Goal: Task Accomplishment & Management: Use online tool/utility

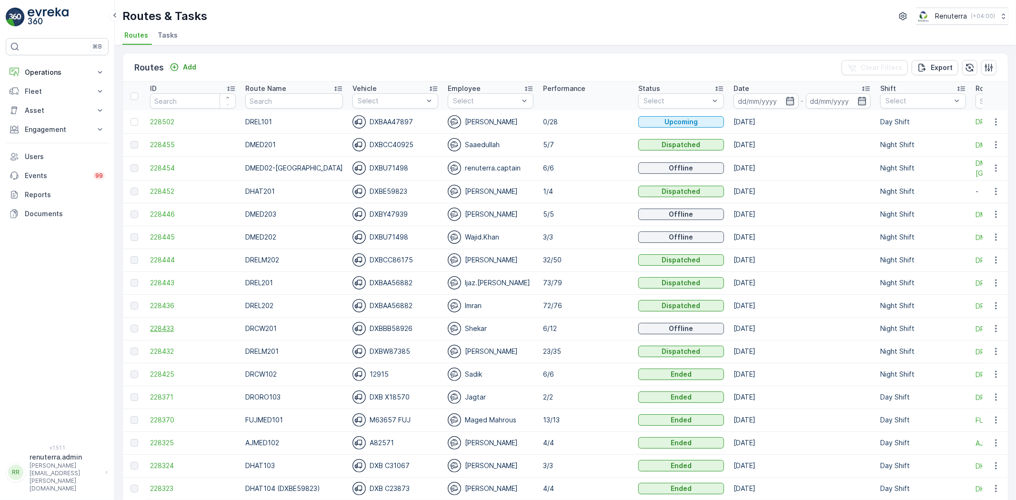
click at [164, 330] on span "228433" at bounding box center [193, 329] width 86 height 10
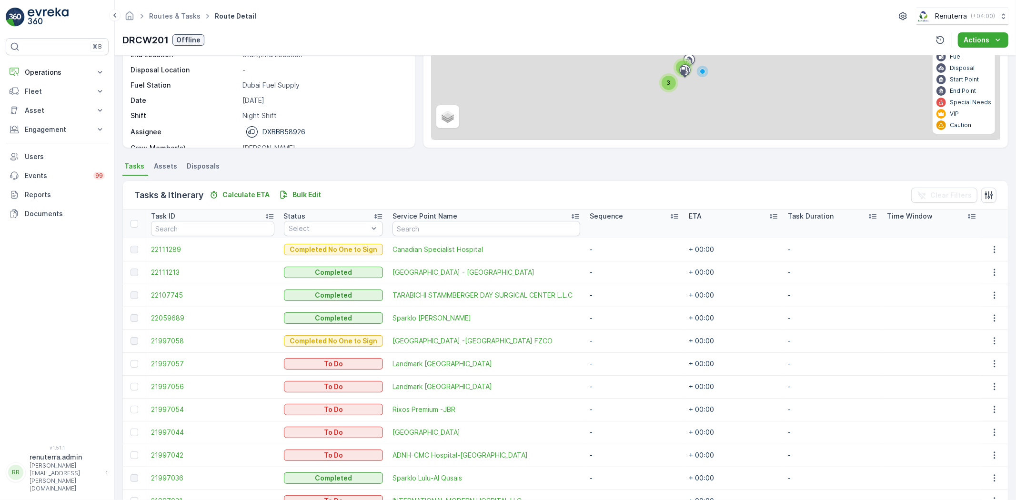
scroll to position [158, 0]
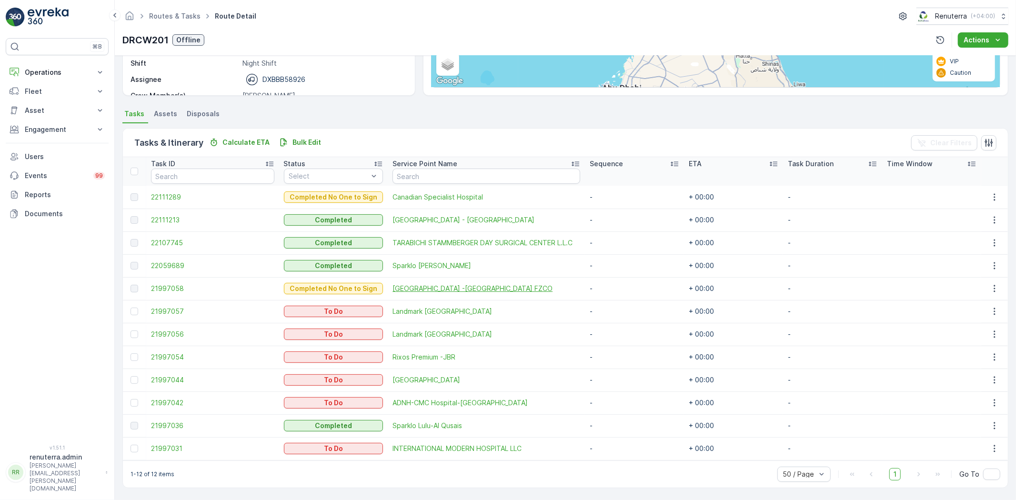
click at [413, 286] on span "[GEOGRAPHIC_DATA] -[GEOGRAPHIC_DATA] FZCO" at bounding box center [486, 289] width 188 height 10
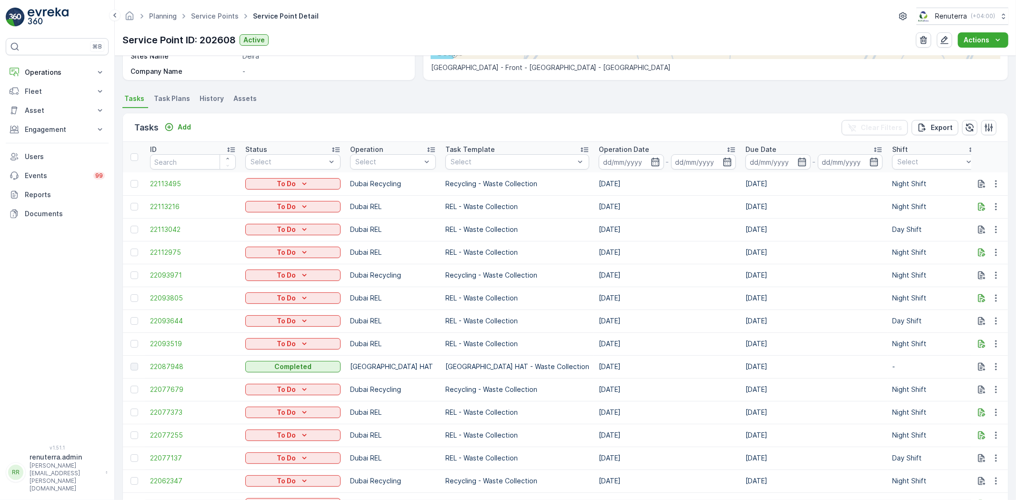
scroll to position [211, 0]
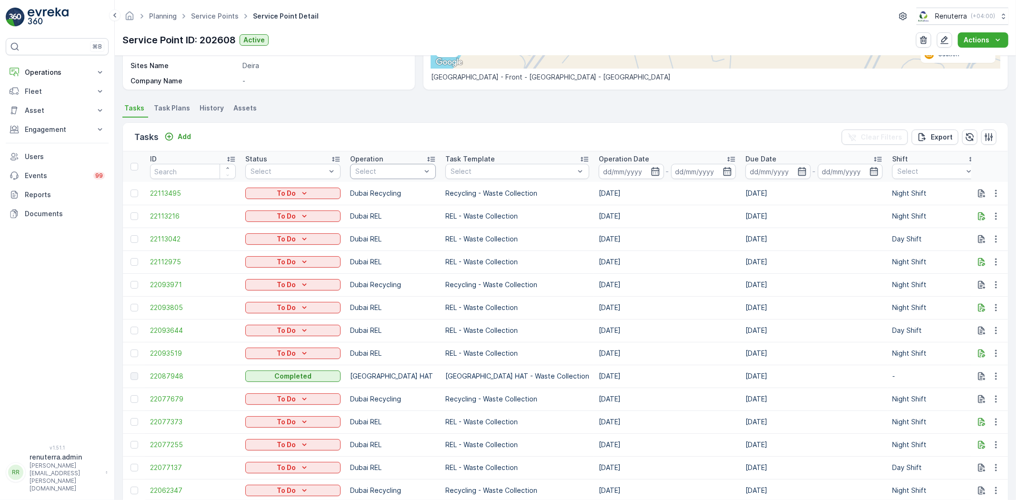
click at [384, 179] on th "Operation Select" at bounding box center [392, 166] width 95 height 30
click at [396, 301] on p "Dubai Recycling" at bounding box center [392, 299] width 53 height 10
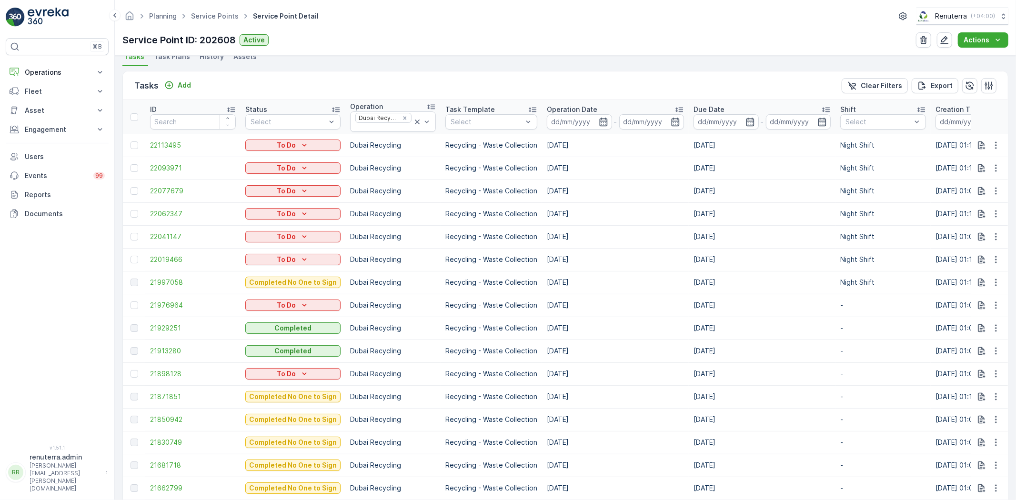
scroll to position [264, 0]
click at [313, 302] on div "To Do" at bounding box center [293, 304] width 88 height 10
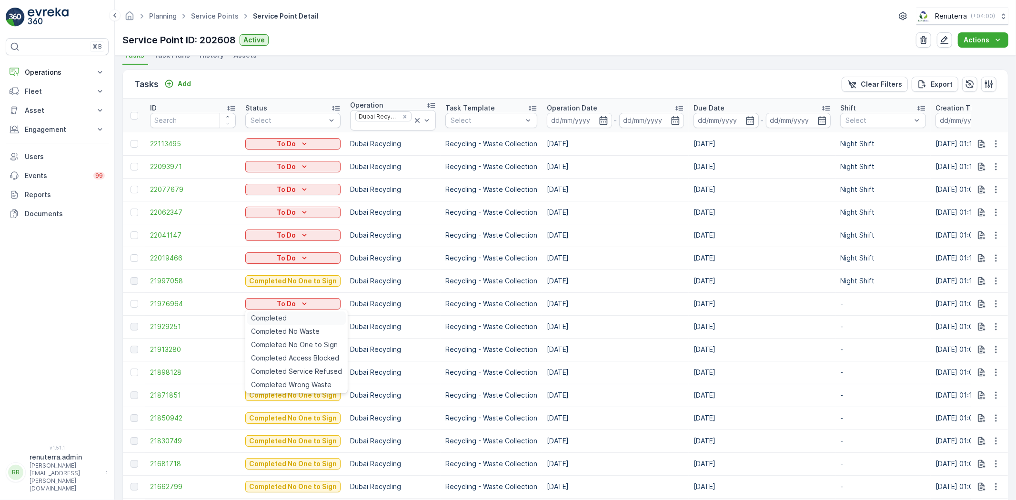
click at [313, 316] on div "Completed" at bounding box center [296, 317] width 99 height 13
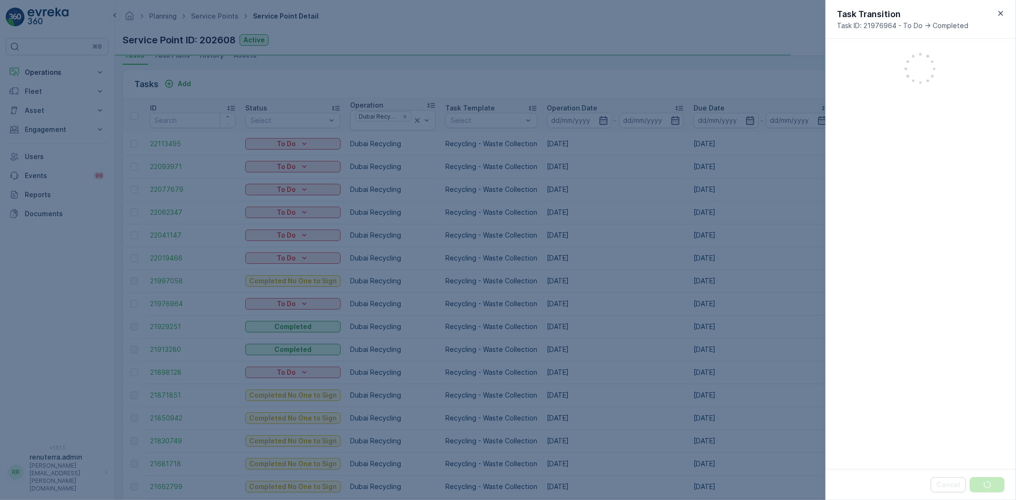
click at [1002, 11] on icon "button" at bounding box center [1000, 13] width 5 height 5
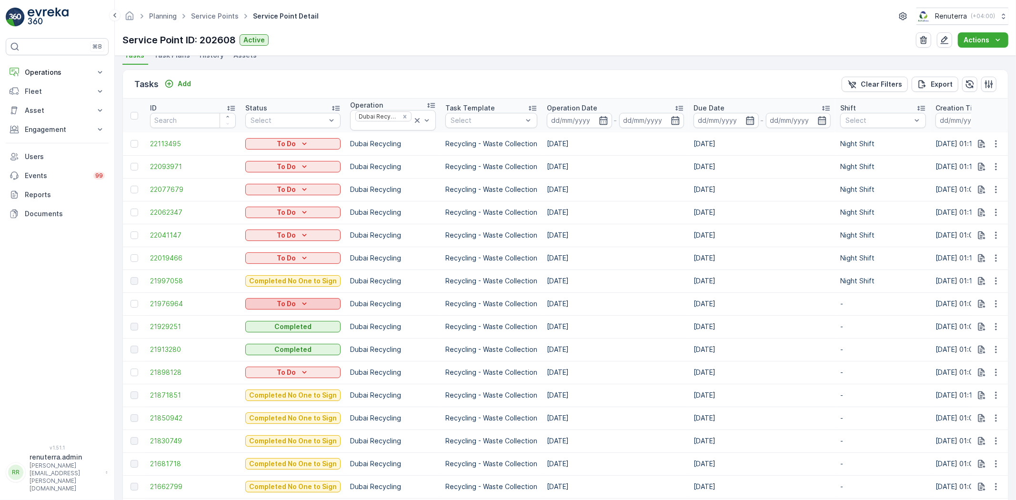
click at [293, 303] on p "To Do" at bounding box center [286, 304] width 19 height 10
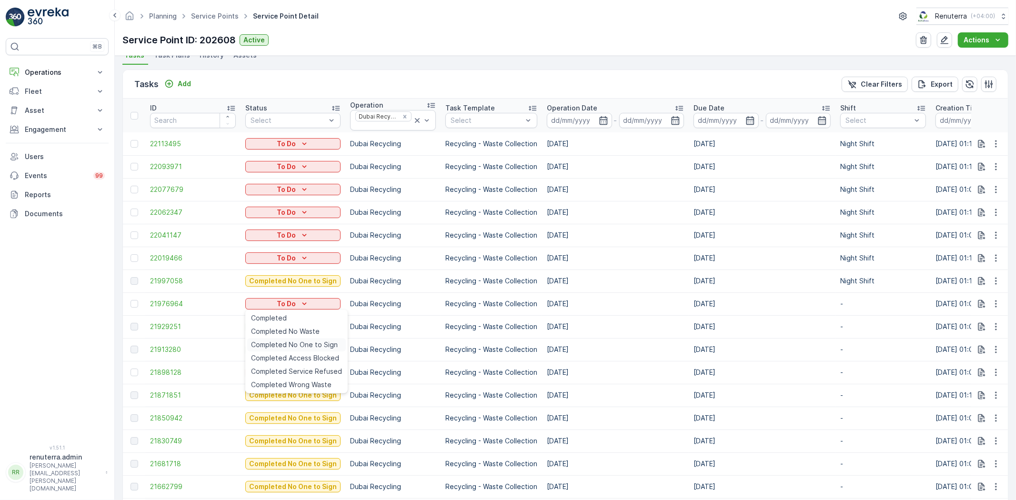
click at [303, 348] on span "Completed No One to Sign" at bounding box center [294, 345] width 87 height 10
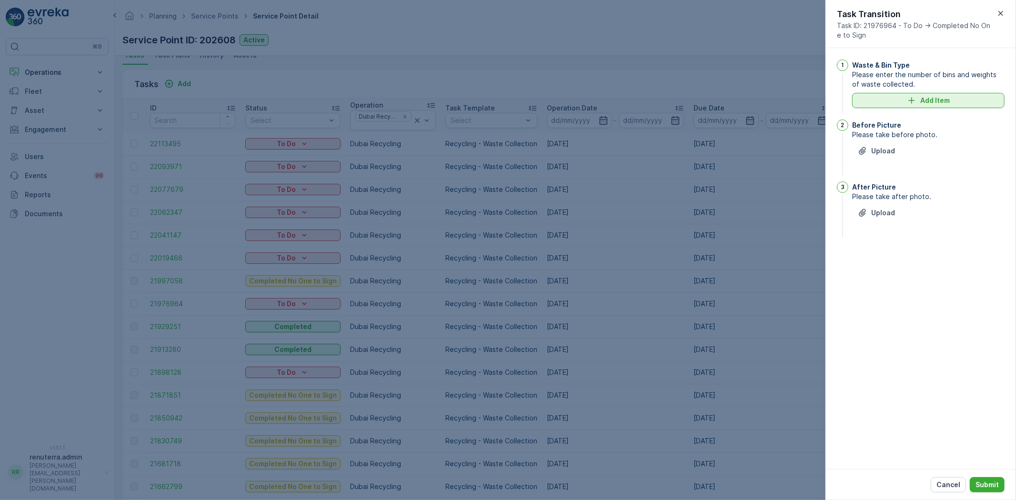
click at [928, 98] on p "Add Item" at bounding box center [935, 101] width 30 height 10
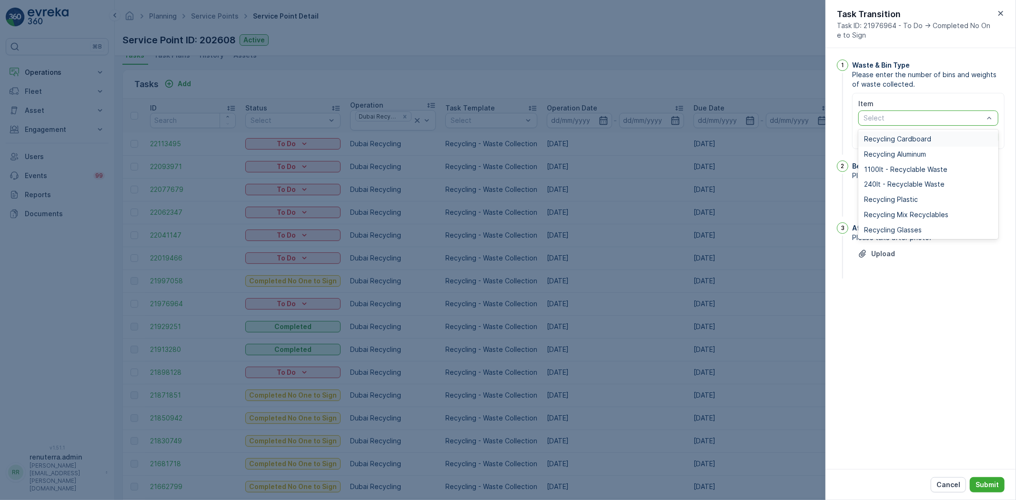
click at [895, 145] on div "Recycling Cardboard" at bounding box center [928, 138] width 140 height 15
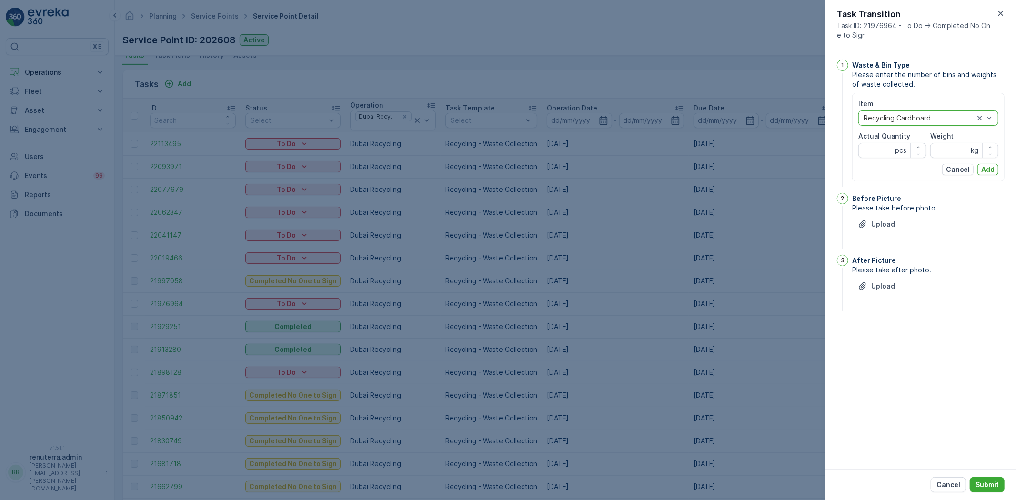
click at [892, 158] on Quantity "Actual Quantity" at bounding box center [892, 150] width 68 height 15
type Quantity "1"
drag, startPoint x: 967, startPoint y: 136, endPoint x: 959, endPoint y: 157, distance: 22.7
click at [968, 138] on div "Weight" at bounding box center [964, 136] width 68 height 10
click at [948, 160] on div "Item option Recycling Cardboard, selected. Recycling Cardboard Actual Quantity …" at bounding box center [928, 137] width 140 height 76
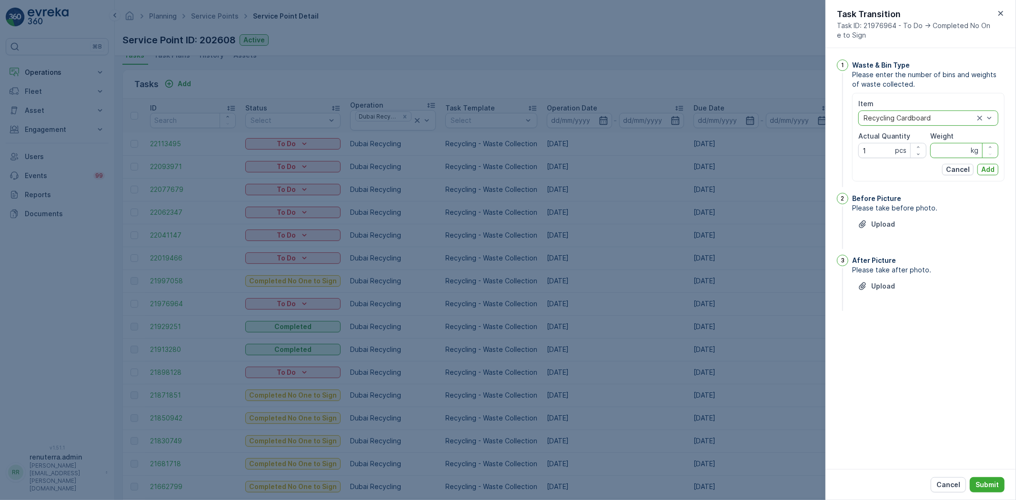
click at [949, 158] on input "Weight" at bounding box center [964, 150] width 68 height 15
type input "70"
drag, startPoint x: 993, startPoint y: 171, endPoint x: 971, endPoint y: 179, distance: 23.6
click at [993, 172] on p "Add" at bounding box center [987, 170] width 13 height 10
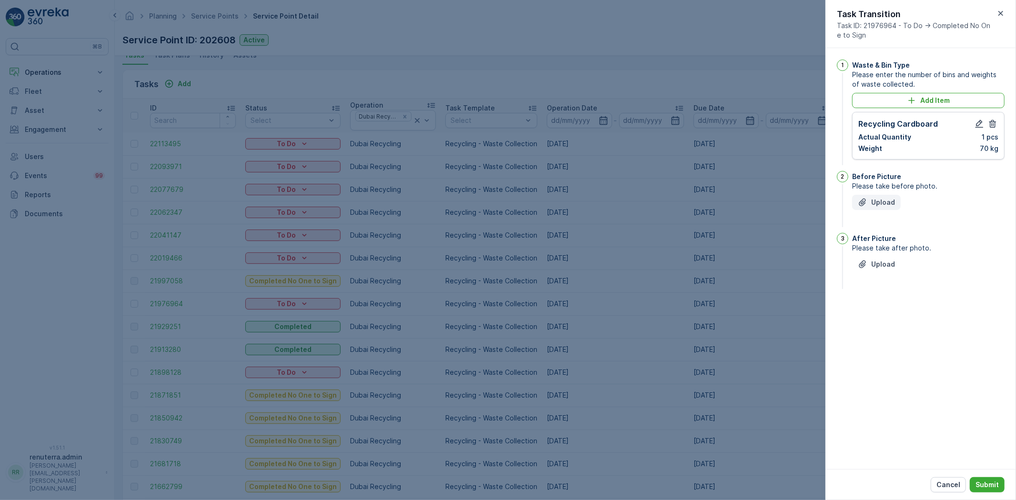
click at [887, 203] on p "Upload" at bounding box center [883, 203] width 24 height 10
click at [875, 205] on p "Upload" at bounding box center [883, 203] width 24 height 10
click at [874, 312] on p "Upload" at bounding box center [883, 312] width 24 height 10
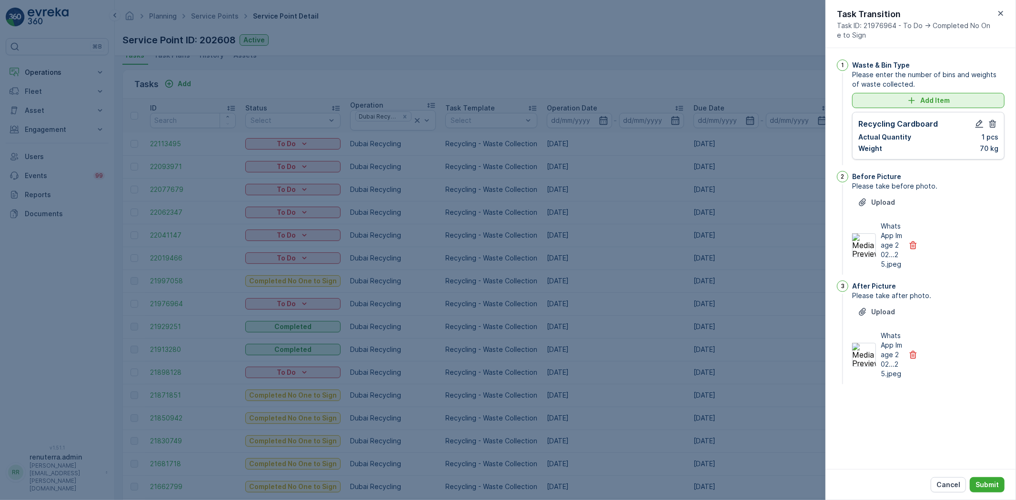
click at [940, 103] on p "Add Item" at bounding box center [935, 101] width 30 height 10
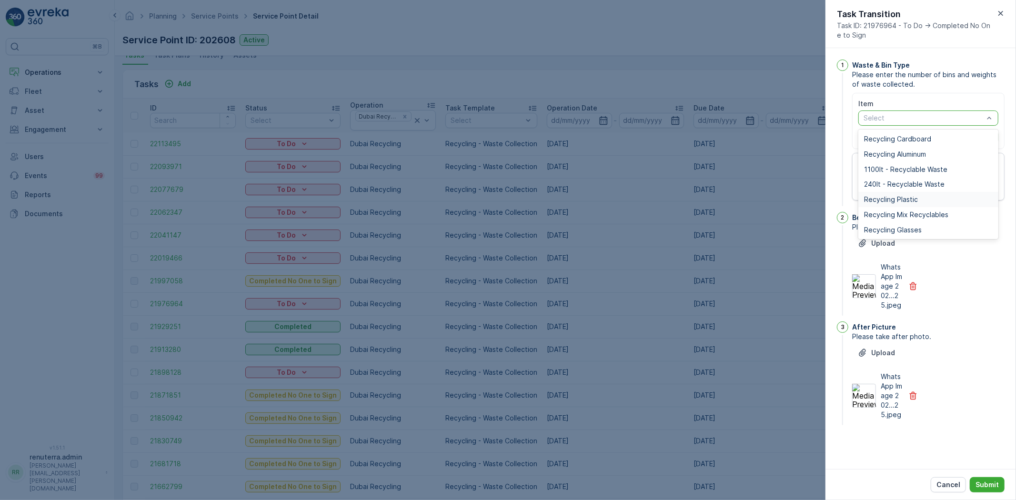
click at [911, 199] on span "Recycling Plastic" at bounding box center [891, 200] width 54 height 8
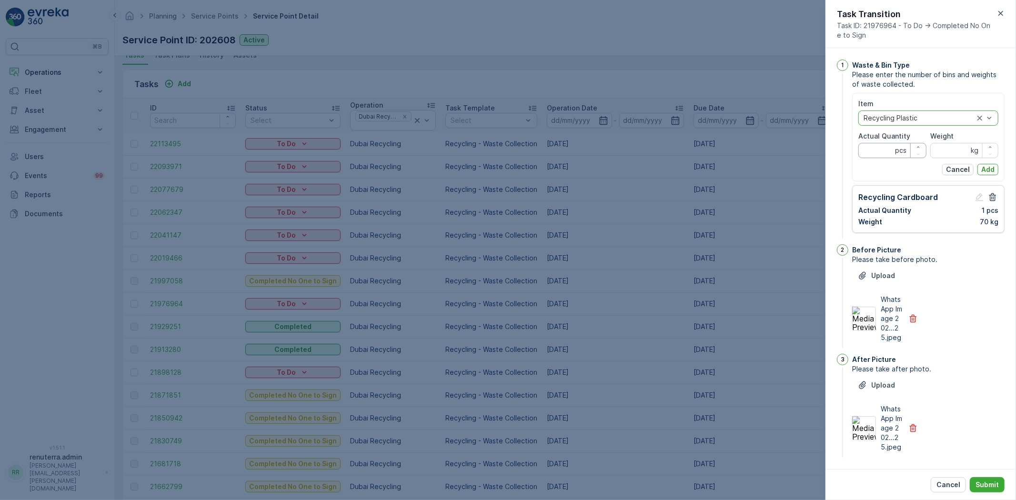
click at [883, 149] on Quantity "Actual Quantity" at bounding box center [892, 150] width 68 height 15
type Quantity "1"
click at [945, 158] on div "Item option Recycling Plastic, selected. Recycling Plastic Actual Quantity 1 pc…" at bounding box center [928, 137] width 140 height 76
type input "20"
click at [981, 165] on p "Add" at bounding box center [987, 170] width 13 height 10
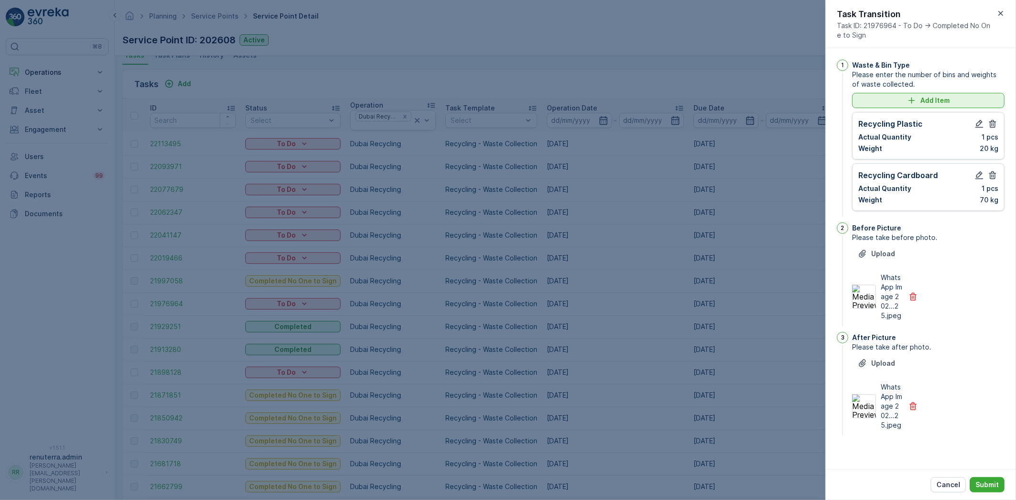
click at [939, 96] on p "Add Item" at bounding box center [935, 101] width 30 height 10
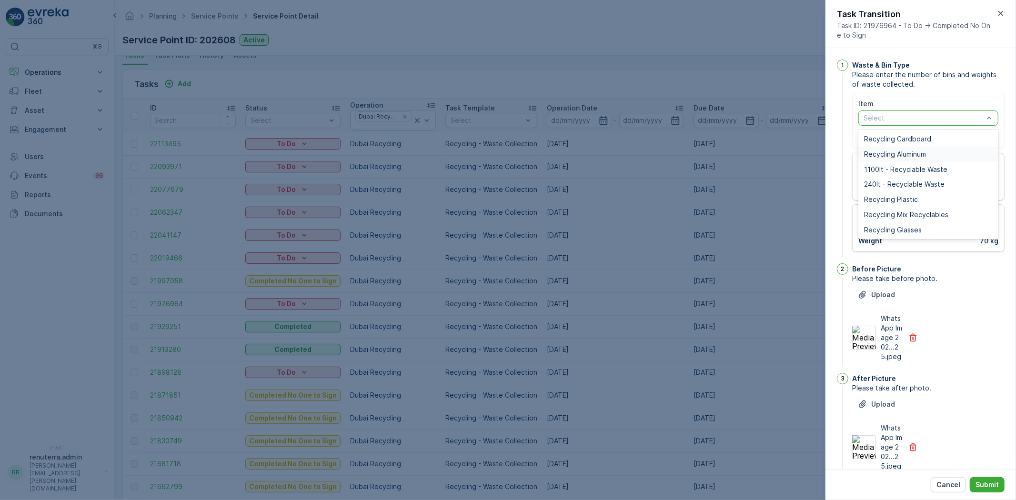
click at [918, 153] on span "Recycling Aluminum" at bounding box center [895, 154] width 62 height 8
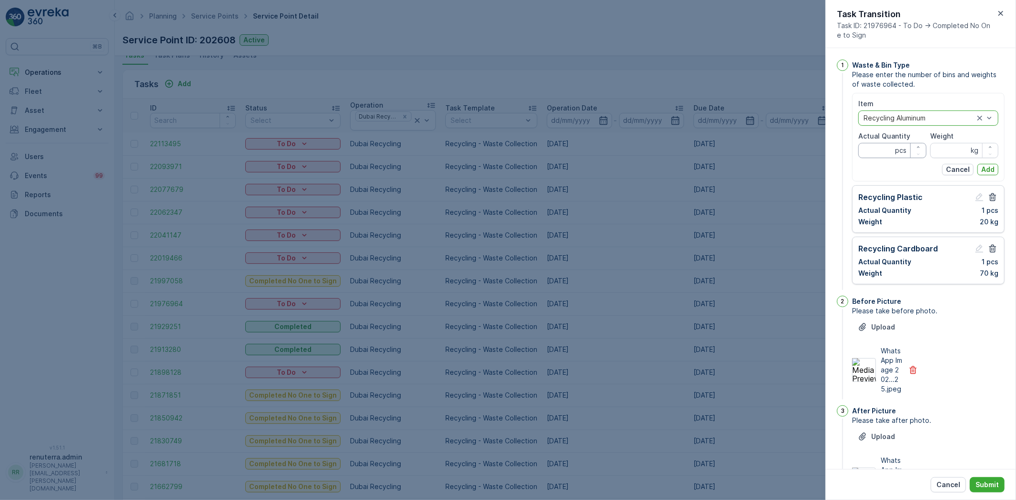
click at [877, 153] on Quantity "Actual Quantity" at bounding box center [892, 150] width 68 height 15
type Quantity "1"
click at [940, 158] on div "Item option Recycling Aluminum, selected. Recycling Aluminum Actual Quantity 1 …" at bounding box center [928, 137] width 140 height 76
click at [945, 149] on input "Weight" at bounding box center [964, 150] width 68 height 15
type input "20"
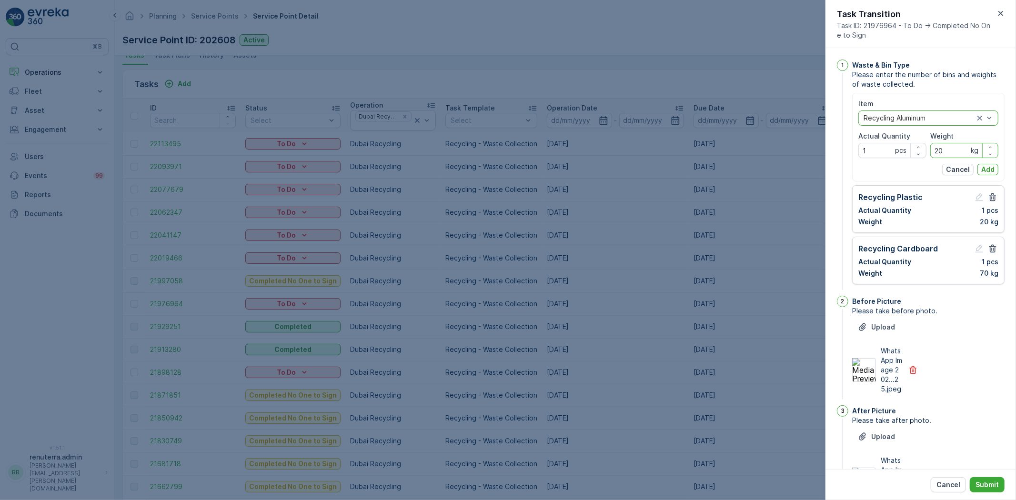
click at [983, 170] on p "Add" at bounding box center [987, 170] width 13 height 10
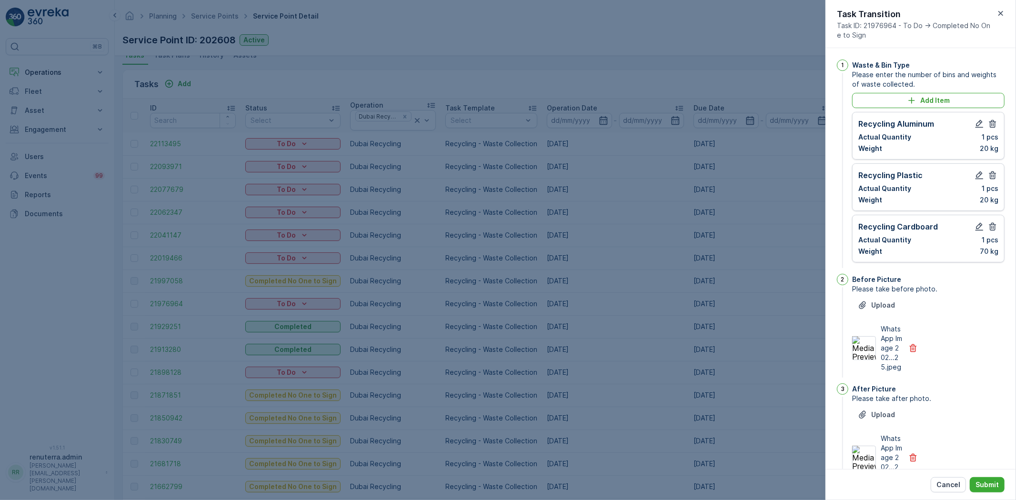
drag, startPoint x: 979, startPoint y: 480, endPoint x: 943, endPoint y: 462, distance: 40.3
click at [980, 480] on p "Submit" at bounding box center [986, 485] width 23 height 10
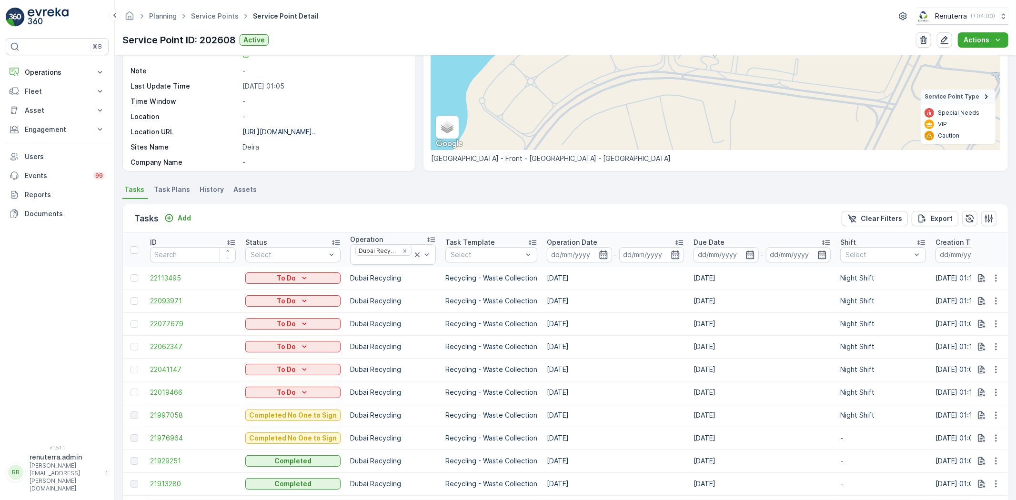
scroll to position [106, 0]
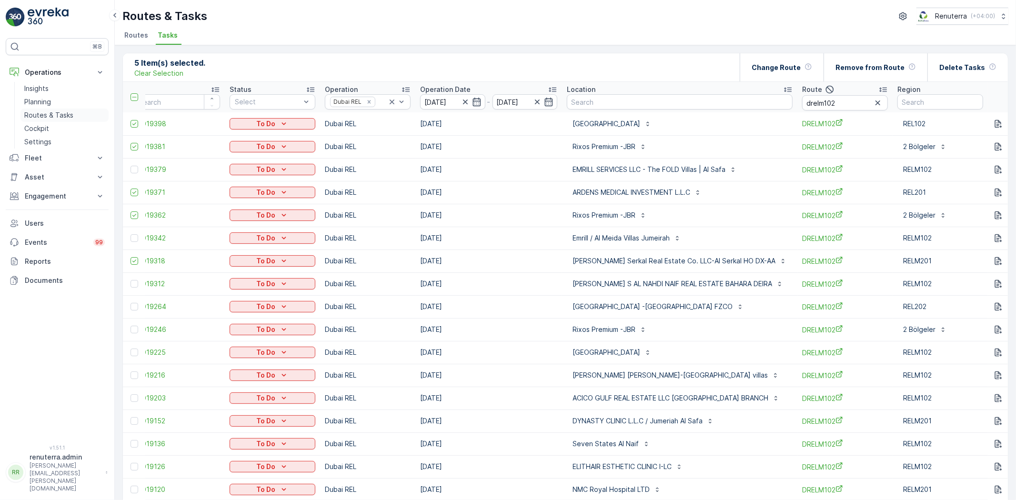
drag, startPoint x: 27, startPoint y: 101, endPoint x: 60, endPoint y: 108, distance: 34.0
click at [27, 101] on p "Planning" at bounding box center [37, 102] width 27 height 10
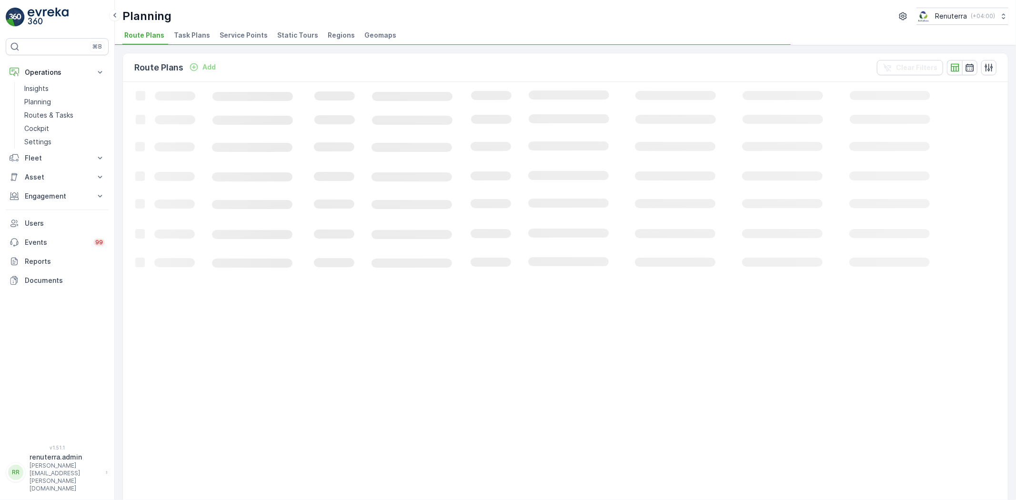
click at [232, 36] on span "Service Points" at bounding box center [244, 35] width 48 height 10
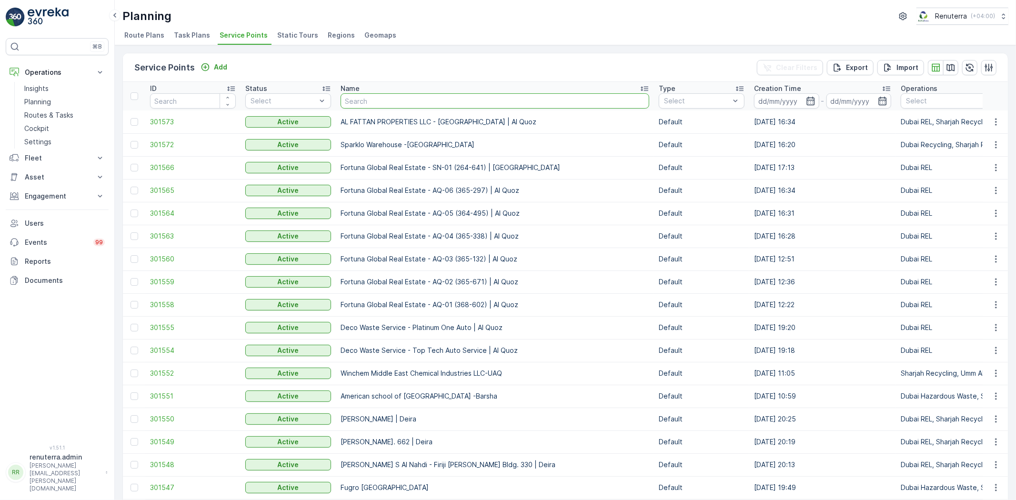
drag, startPoint x: 416, startPoint y: 98, endPoint x: 387, endPoint y: 98, distance: 29.1
click at [378, 103] on input "text" at bounding box center [495, 100] width 309 height 15
type input "car zon"
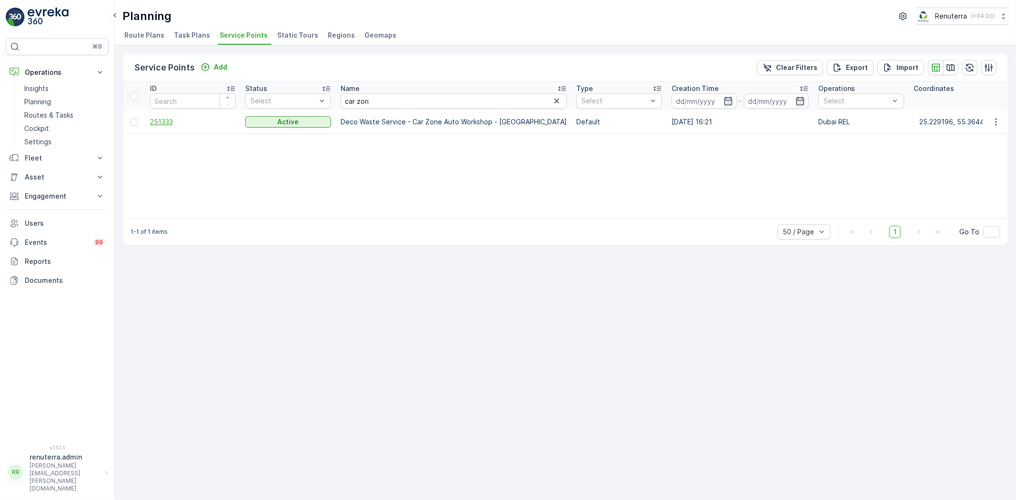
click at [172, 120] on span "251333" at bounding box center [193, 122] width 86 height 10
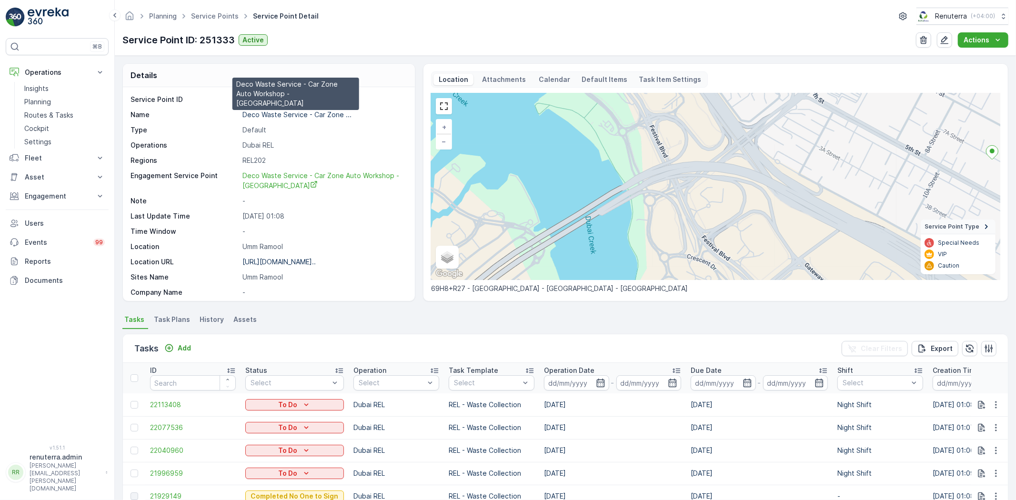
click at [285, 114] on p "Deco Waste Service - Car Zone ..." at bounding box center [296, 114] width 109 height 8
